Goal: Information Seeking & Learning: Understand process/instructions

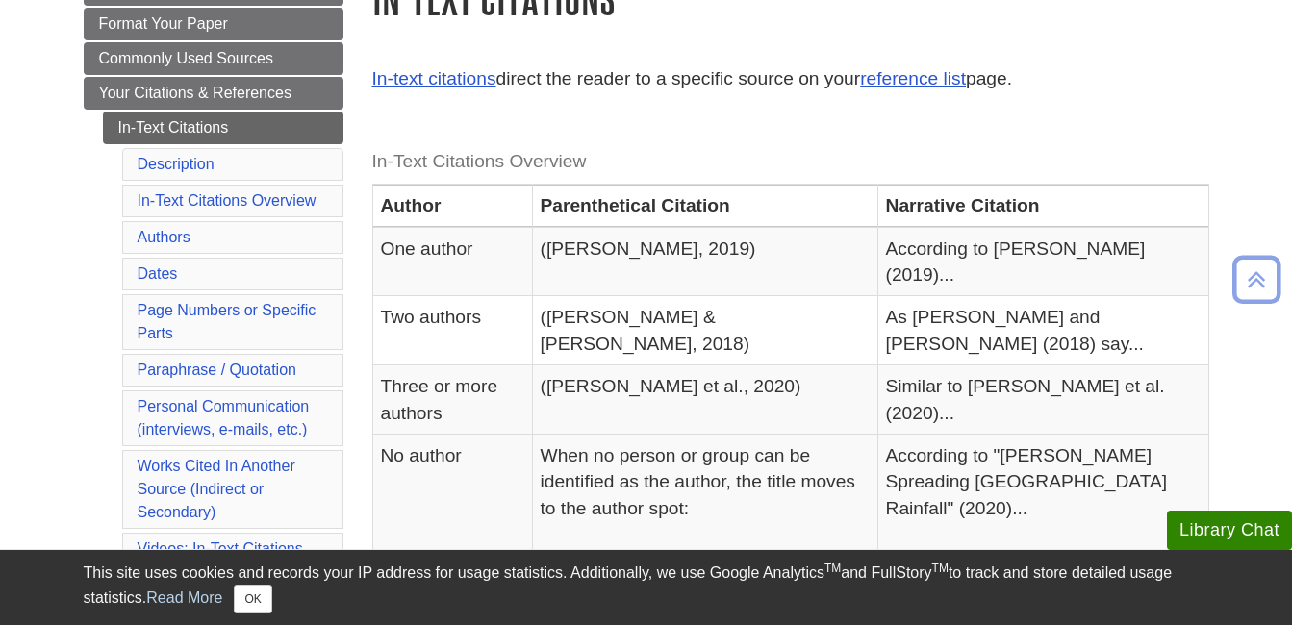
scroll to position [326, 0]
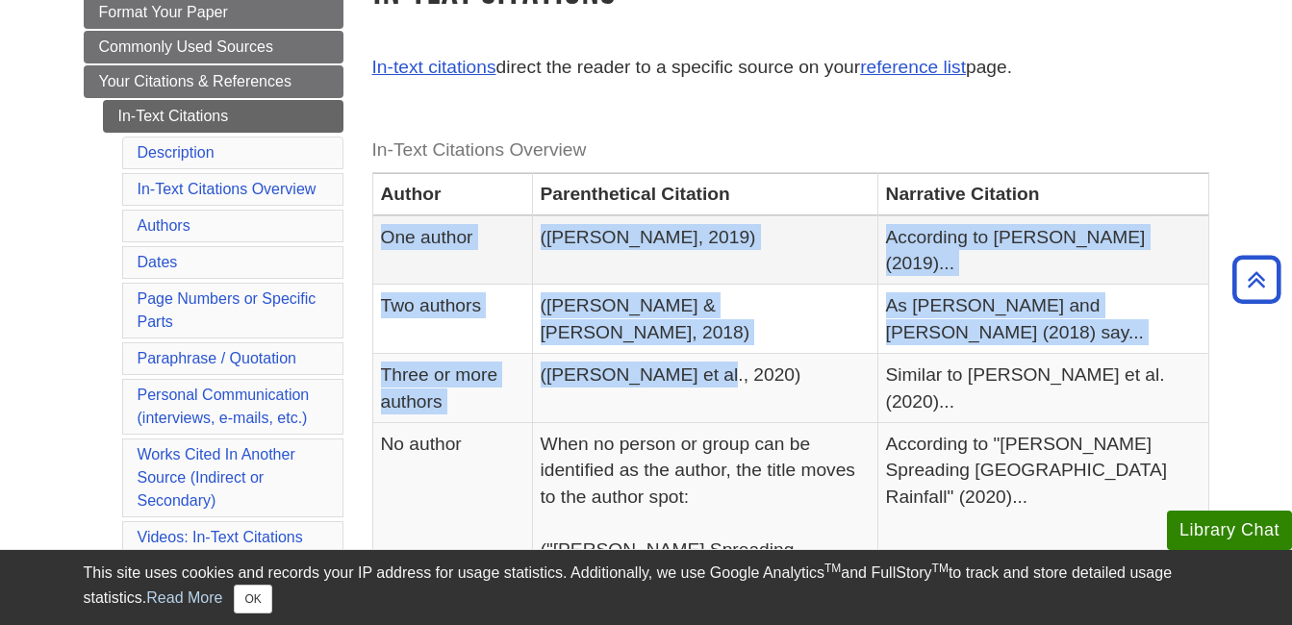
drag, startPoint x: 728, startPoint y: 326, endPoint x: 382, endPoint y: 232, distance: 358.8
drag, startPoint x: 382, startPoint y: 232, endPoint x: 510, endPoint y: 357, distance: 178.9
click at [510, 357] on td "Three or more authors" at bounding box center [452, 388] width 160 height 69
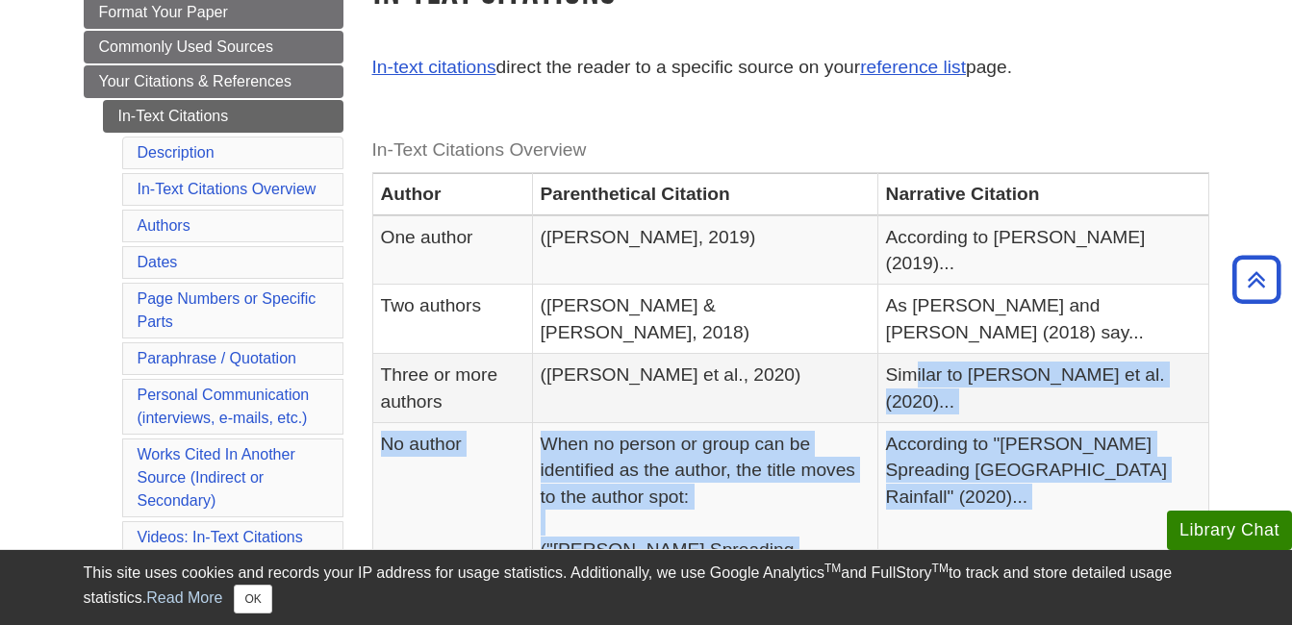
drag, startPoint x: 1213, startPoint y: 357, endPoint x: 967, endPoint y: 309, distance: 249.9
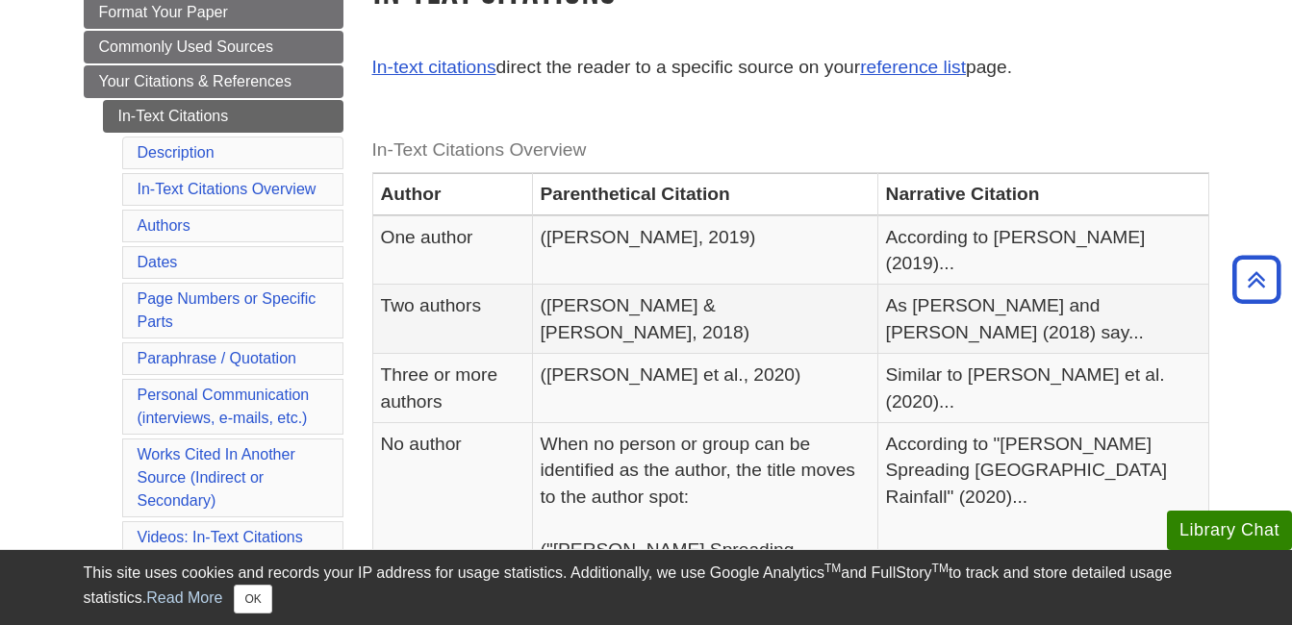
drag, startPoint x: 967, startPoint y: 309, endPoint x: 975, endPoint y: 299, distance: 12.3
click at [975, 299] on td "As [PERSON_NAME] and [PERSON_NAME] (2018) say..." at bounding box center [1042, 319] width 331 height 69
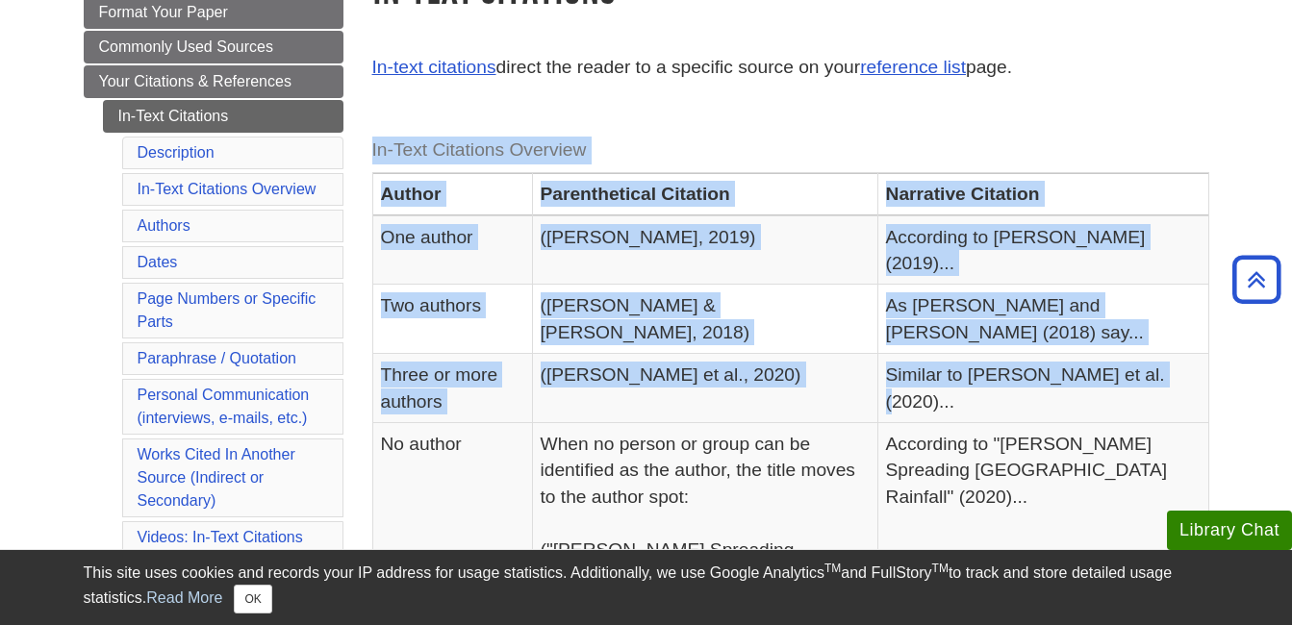
drag, startPoint x: 1152, startPoint y: 350, endPoint x: 365, endPoint y: 153, distance: 811.0
copy div "In-Text Citations Overview Author Parenthetical Citation Narrative Citation One…"
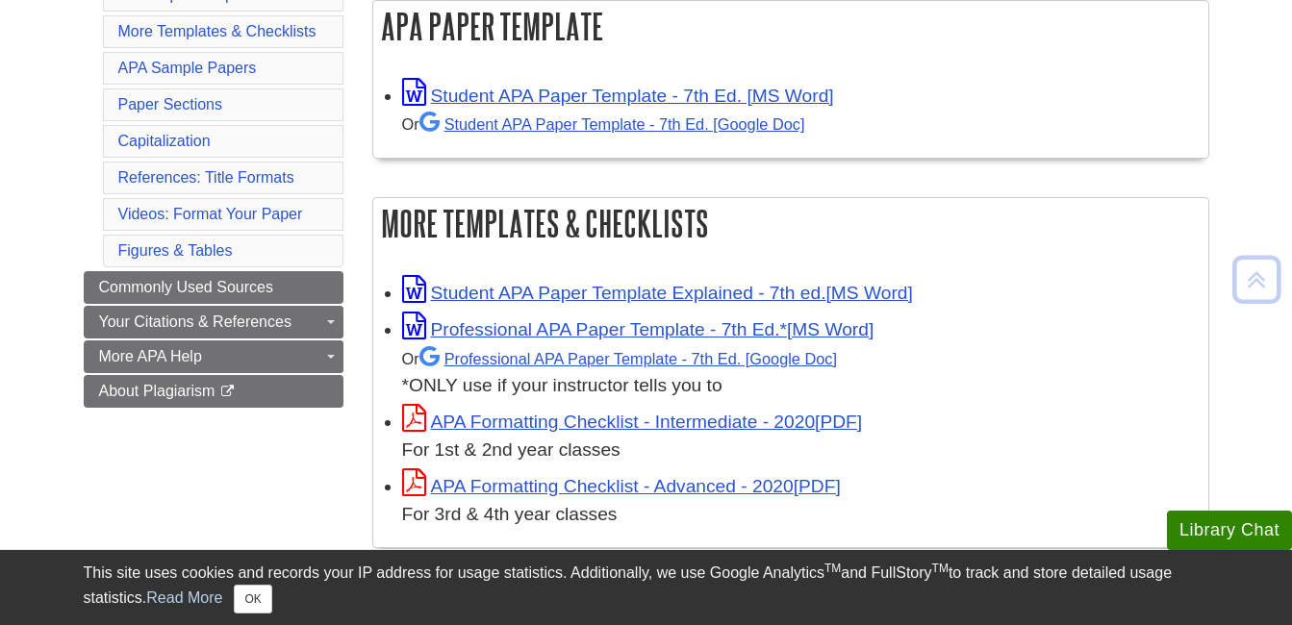
scroll to position [380, 0]
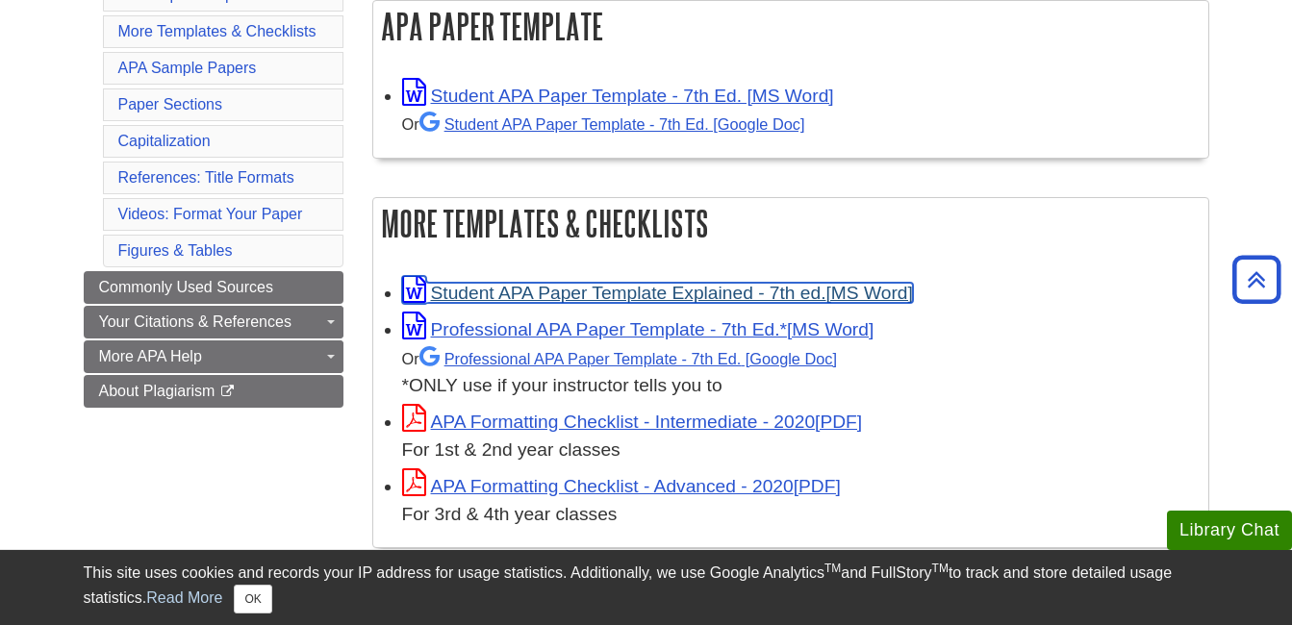
click at [698, 291] on link "Student APA Paper Template Explained - 7th ed." at bounding box center [657, 293] width 511 height 20
click at [795, 290] on link "Student APA Paper Template Explained - 7th ed." at bounding box center [657, 293] width 511 height 20
